Goal: Task Accomplishment & Management: Manage account settings

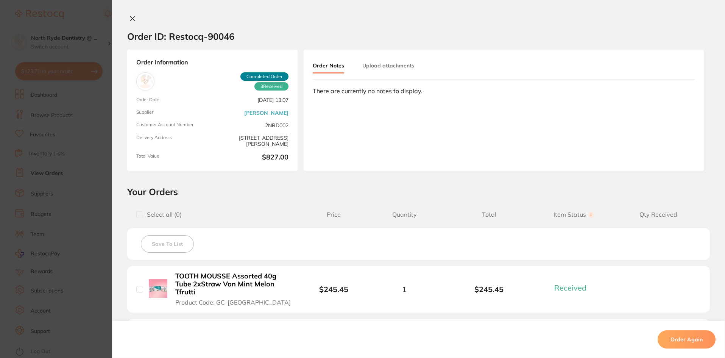
click at [131, 20] on icon at bounding box center [133, 19] width 6 height 6
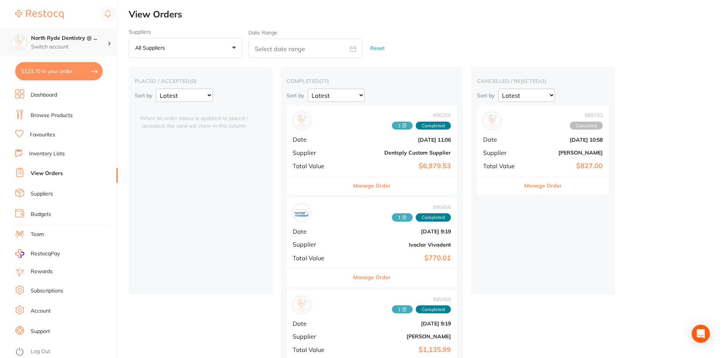
click at [83, 44] on p "Switch account" at bounding box center [69, 47] width 77 height 8
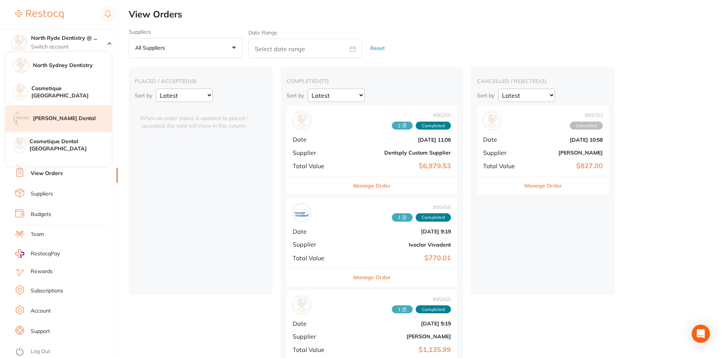
click at [63, 124] on div "[PERSON_NAME] Dental" at bounding box center [59, 118] width 106 height 27
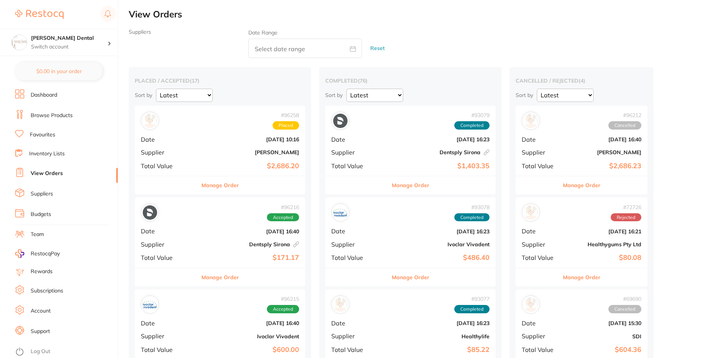
click at [293, 44] on input "text" at bounding box center [306, 48] width 114 height 19
select select "9"
select select "2025"
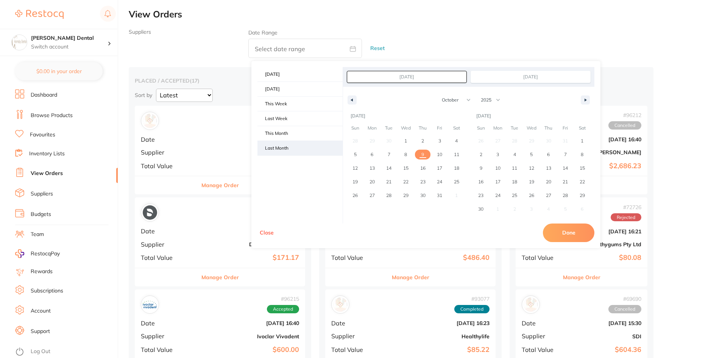
click at [288, 144] on span "Last Month" at bounding box center [300, 148] width 85 height 14
type input "Sep 1, 2025"
type input "Sep 30, 2025"
select select "8"
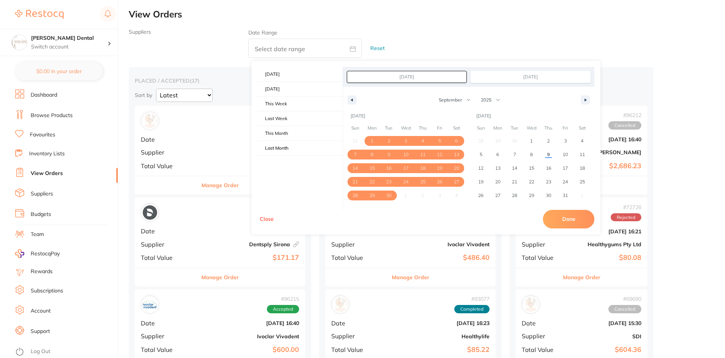
click at [570, 219] on button "Done" at bounding box center [569, 219] width 52 height 18
type input "Sept 1 2025 to Sept 30 2025"
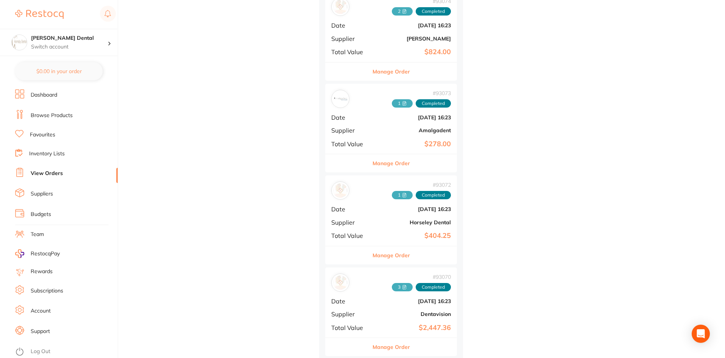
scroll to position [491, 0]
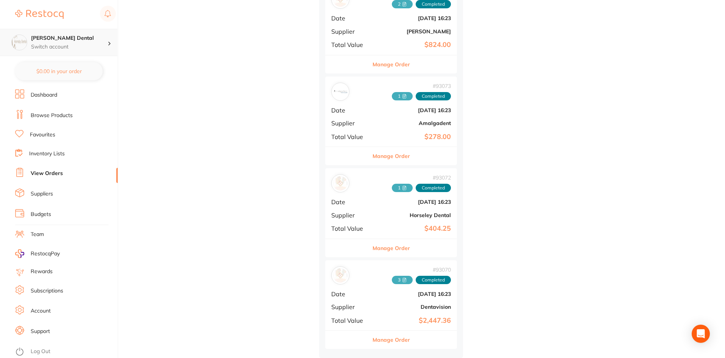
click at [77, 41] on h4 "[PERSON_NAME] Dental" at bounding box center [69, 38] width 77 height 8
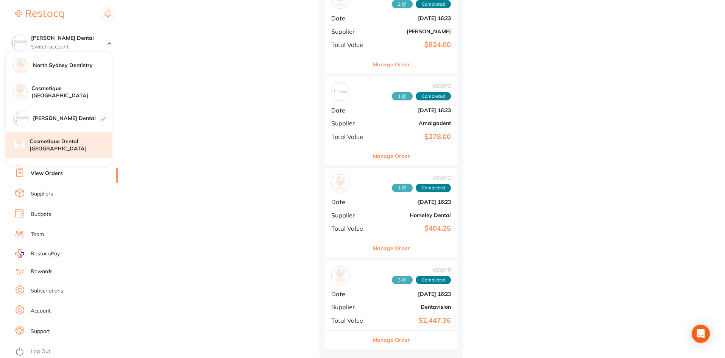
click at [79, 143] on h4 "Cosmetique Dental [GEOGRAPHIC_DATA]" at bounding box center [71, 145] width 82 height 15
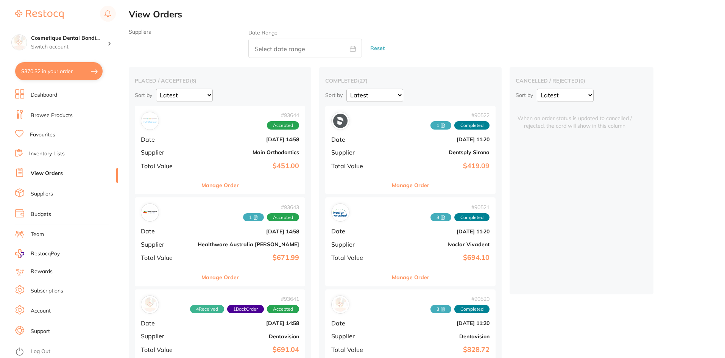
click at [274, 43] on input "text" at bounding box center [306, 48] width 114 height 19
select select "9"
select select "2025"
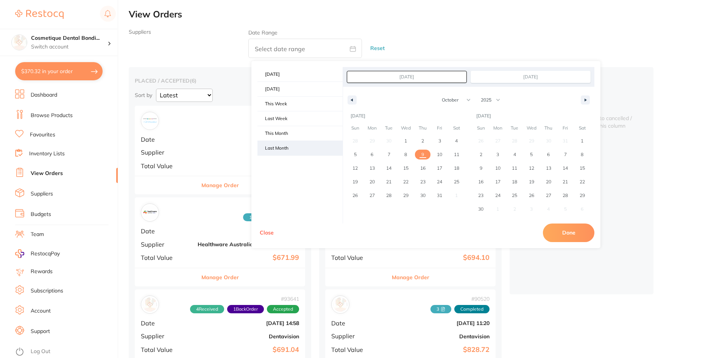
click at [286, 150] on span "Last Month" at bounding box center [300, 148] width 85 height 14
type input "Sep 1, 2025"
type input "Sep 30, 2025"
select select "8"
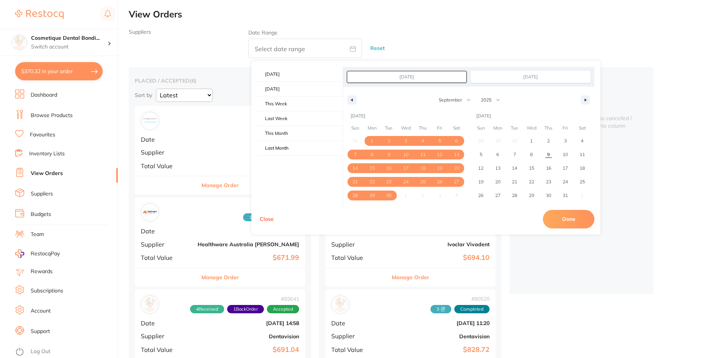
click at [562, 222] on button "Done" at bounding box center [569, 219] width 52 height 18
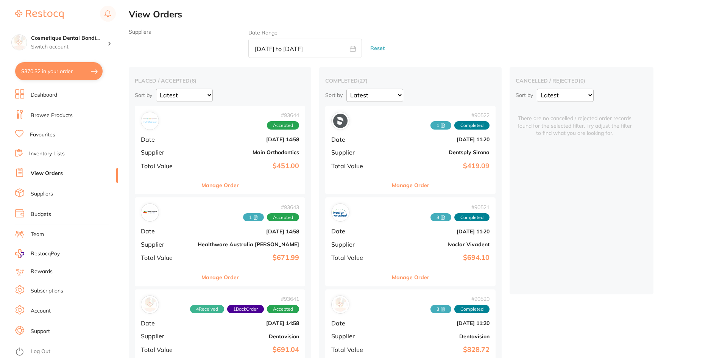
type input "Sept 1 2025 to Sept 30 2025"
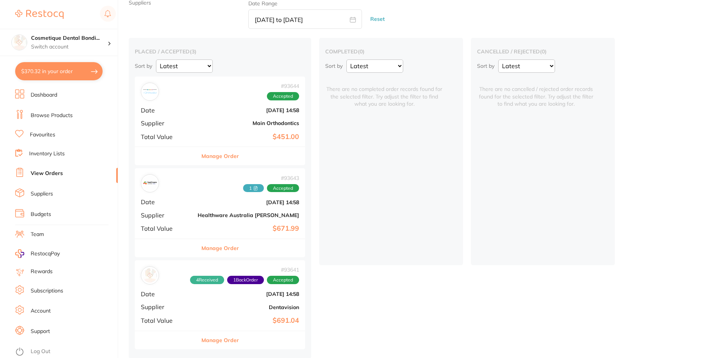
scroll to position [31, 0]
